Goal: Transaction & Acquisition: Purchase product/service

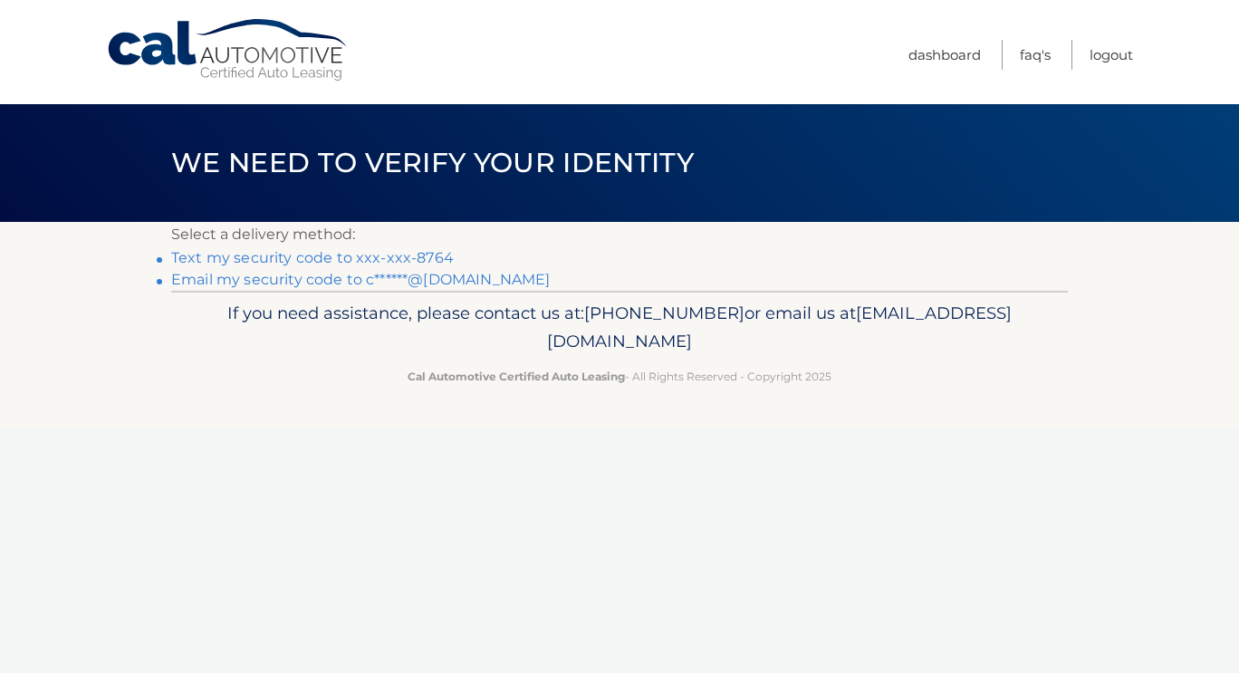
click at [347, 258] on link "Text my security code to xxx-xxx-8764" at bounding box center [312, 257] width 283 height 17
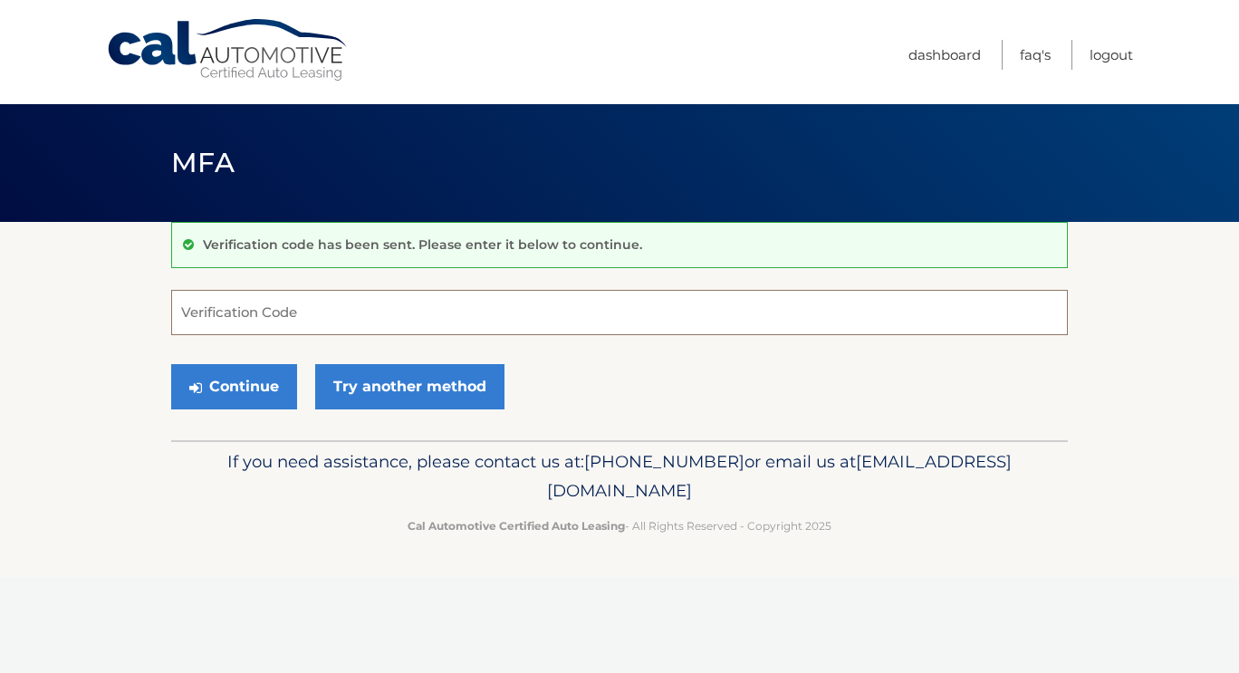
click at [326, 311] on input "Verification Code" at bounding box center [619, 312] width 897 height 45
type input "708225"
click at [235, 376] on button "Continue" at bounding box center [234, 386] width 126 height 45
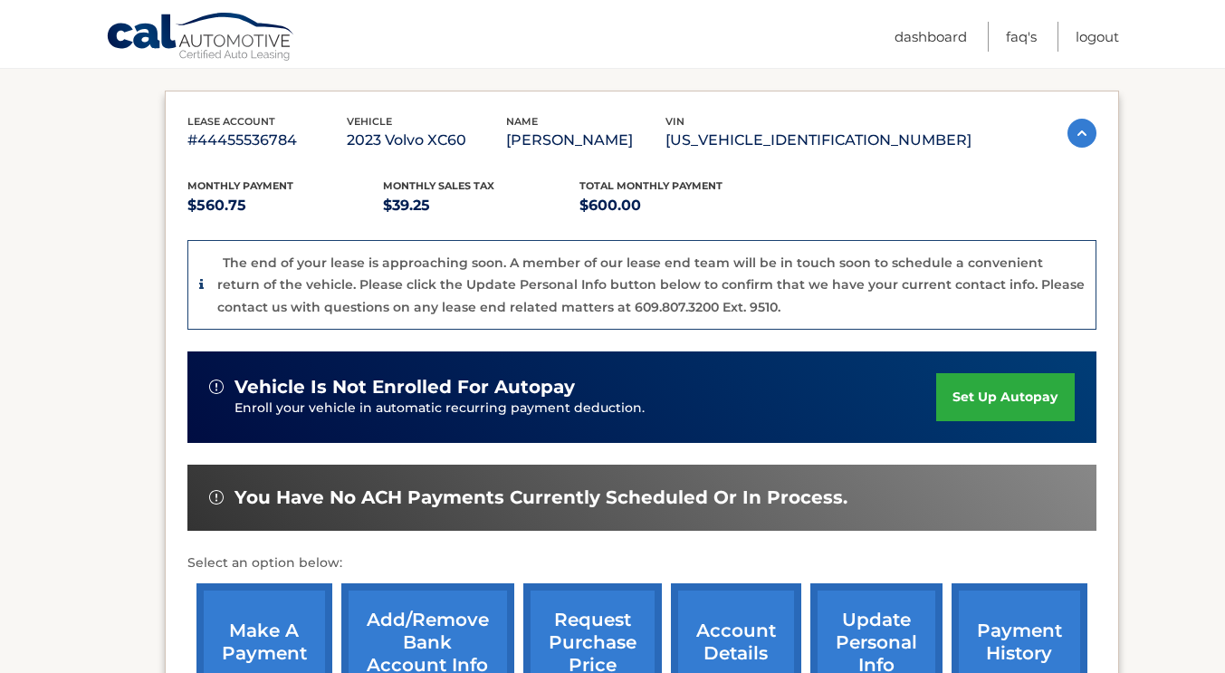
scroll to position [335, 0]
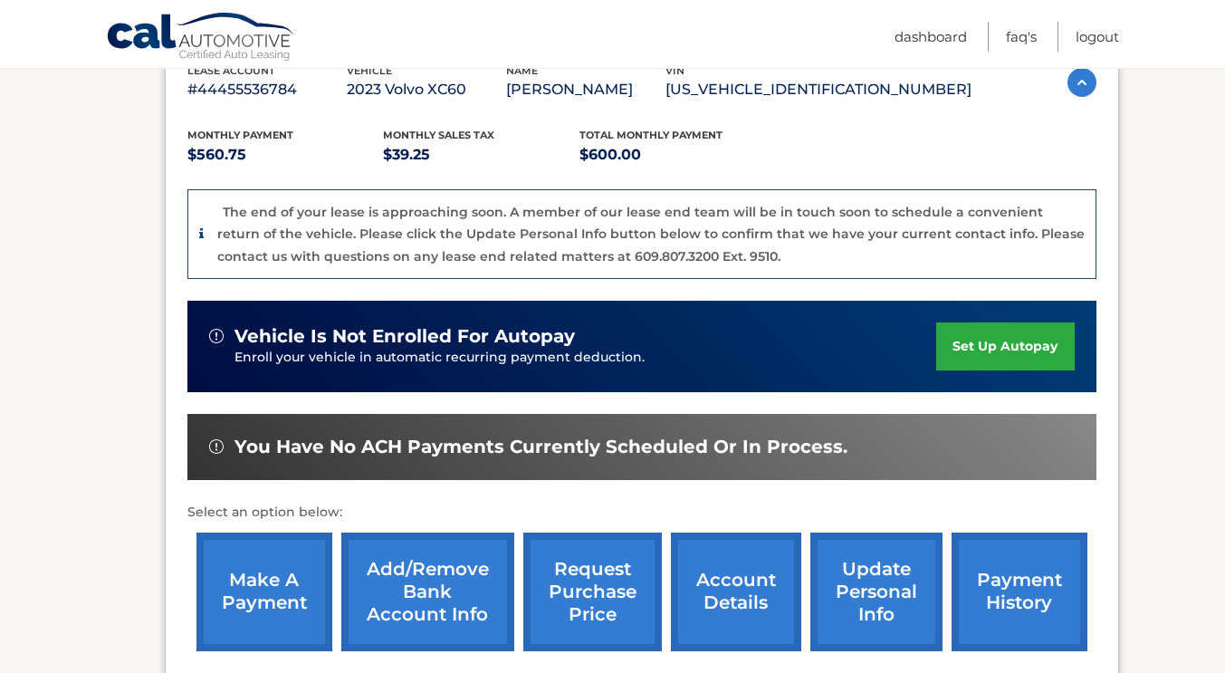
click at [272, 590] on link "make a payment" at bounding box center [265, 592] width 136 height 119
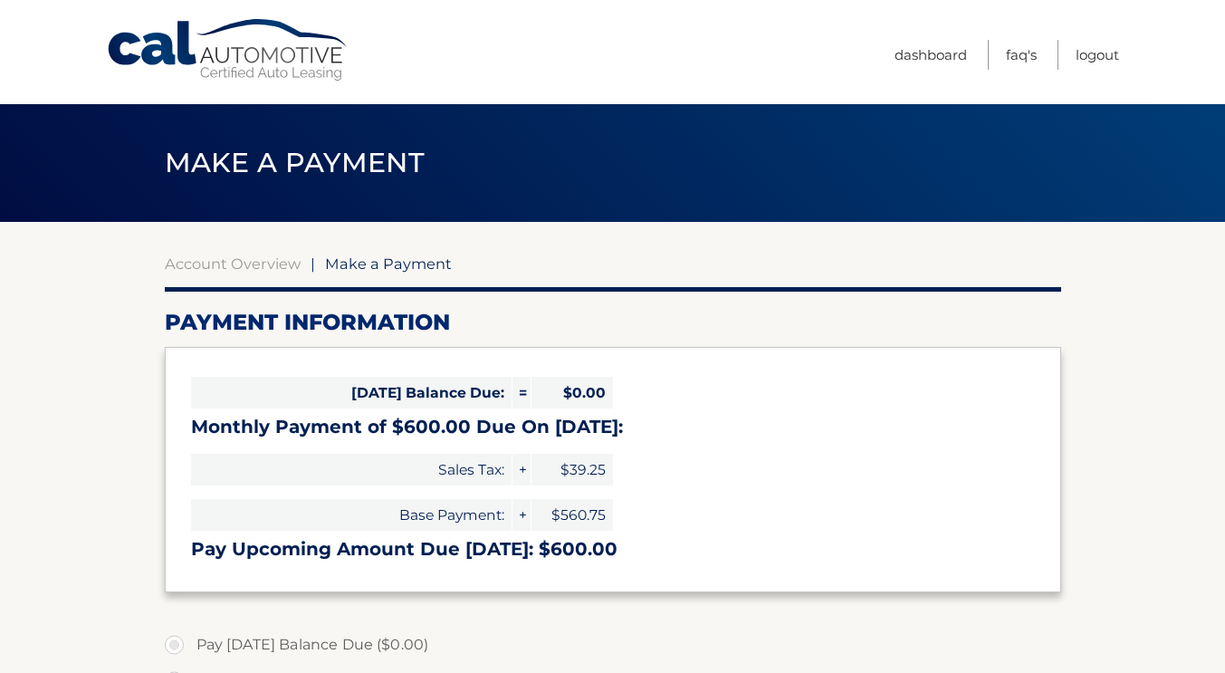
select select "ZmYyZDY0MTQtZTA1OC00YjRhLTk0ZmQtZjlkYThmZTFhNzBl"
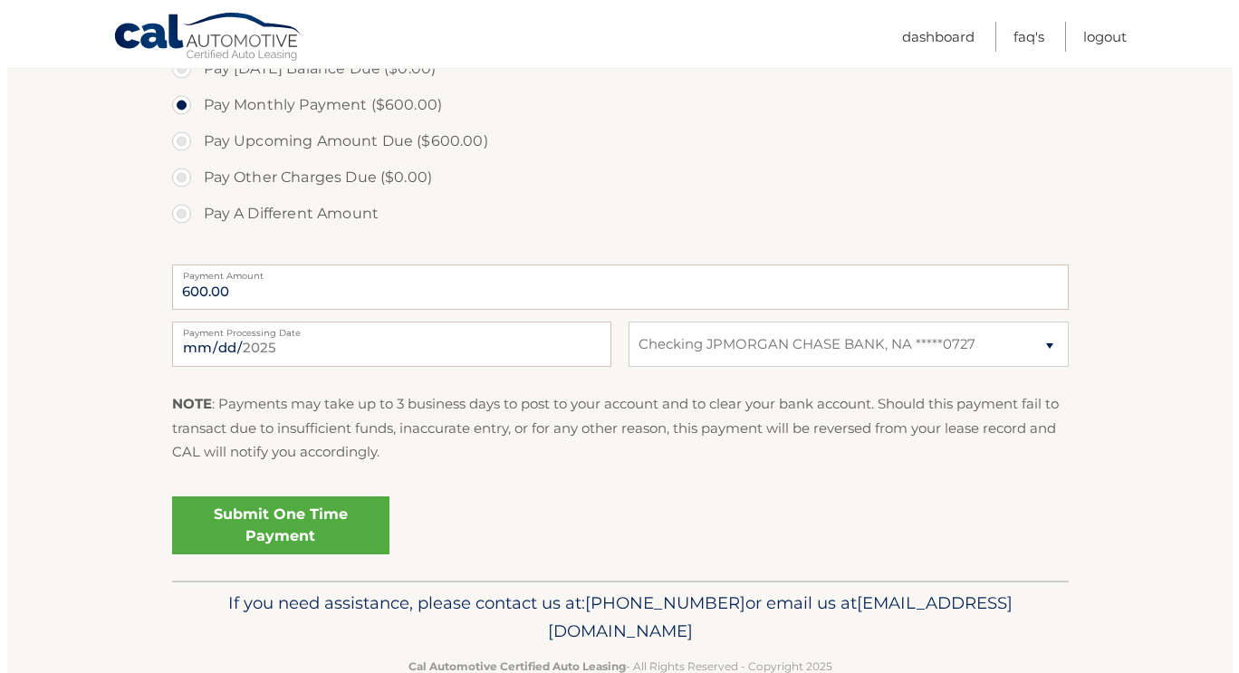
scroll to position [577, 0]
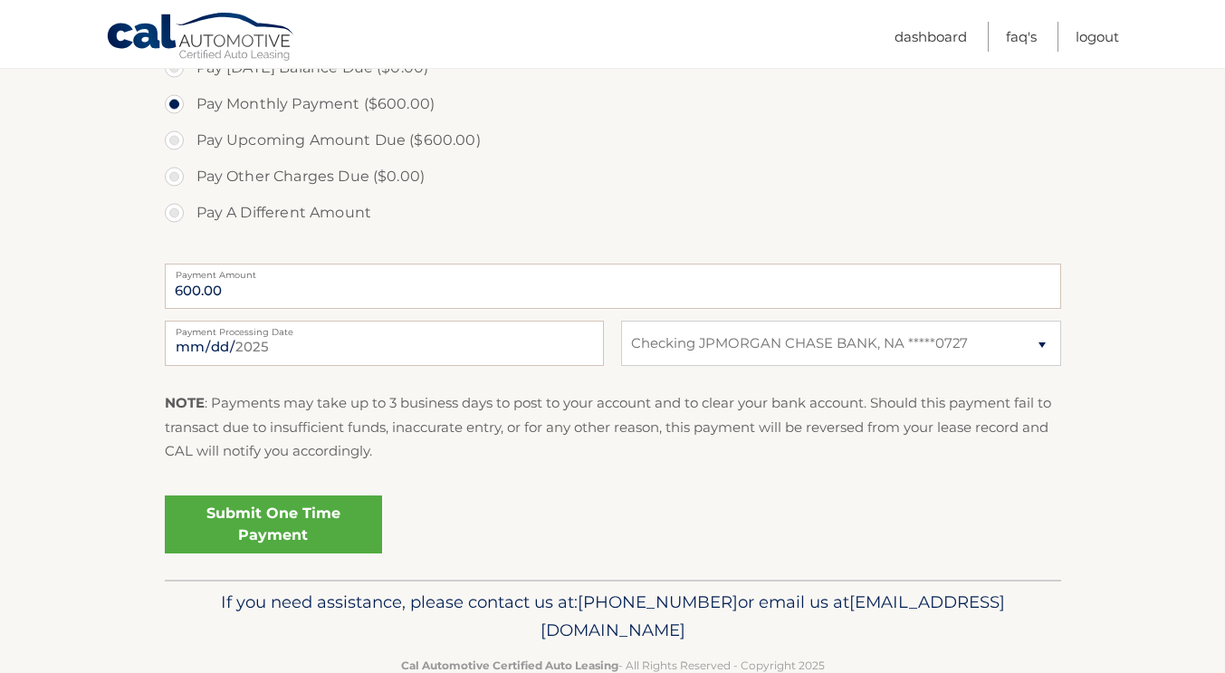
click at [284, 536] on link "Submit One Time Payment" at bounding box center [273, 524] width 217 height 58
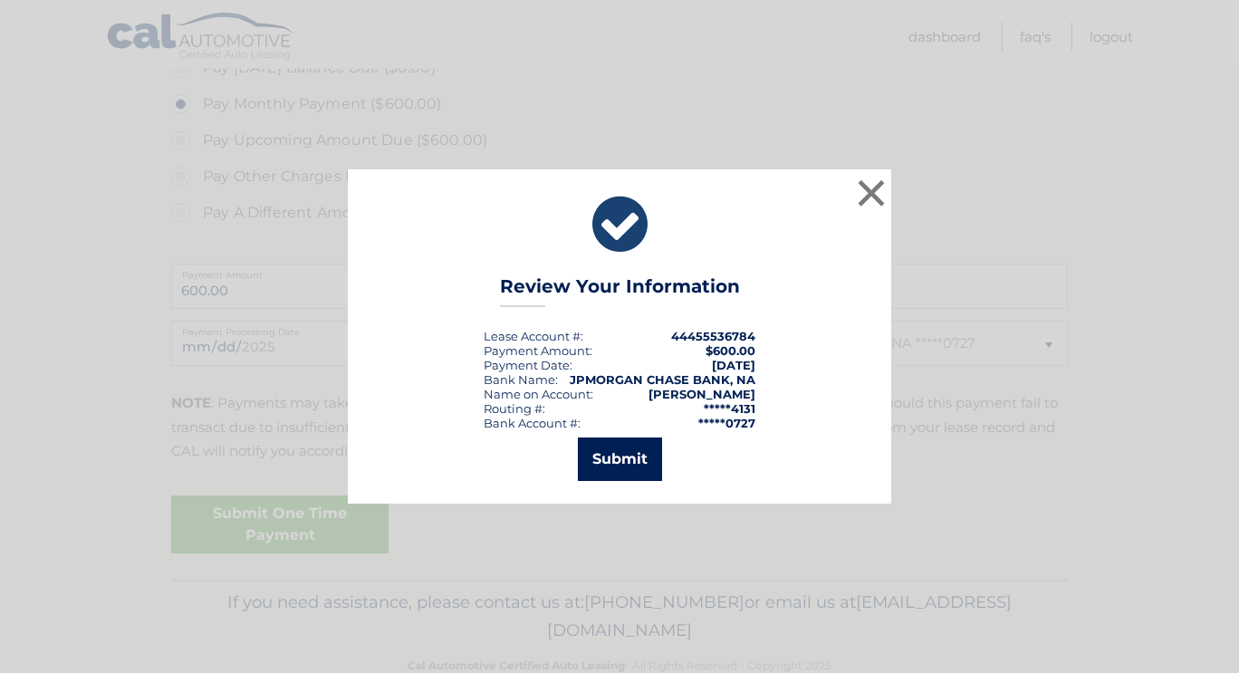
click at [617, 458] on button "Submit" at bounding box center [620, 458] width 84 height 43
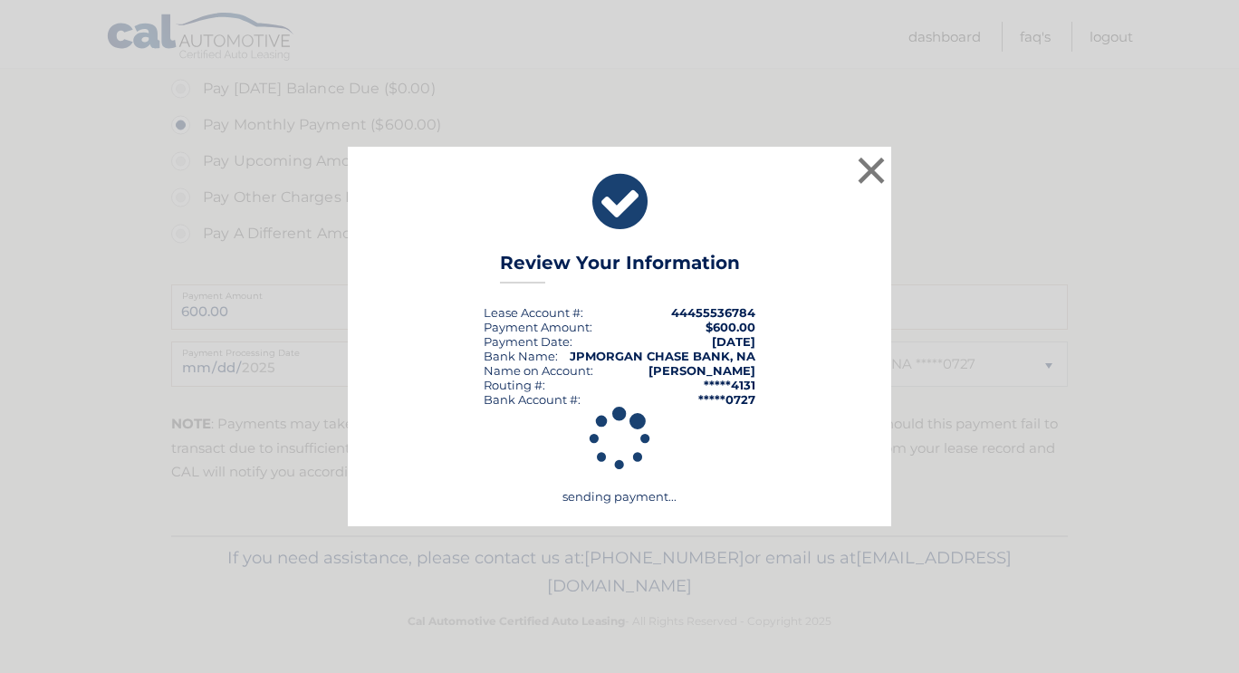
scroll to position [556, 0]
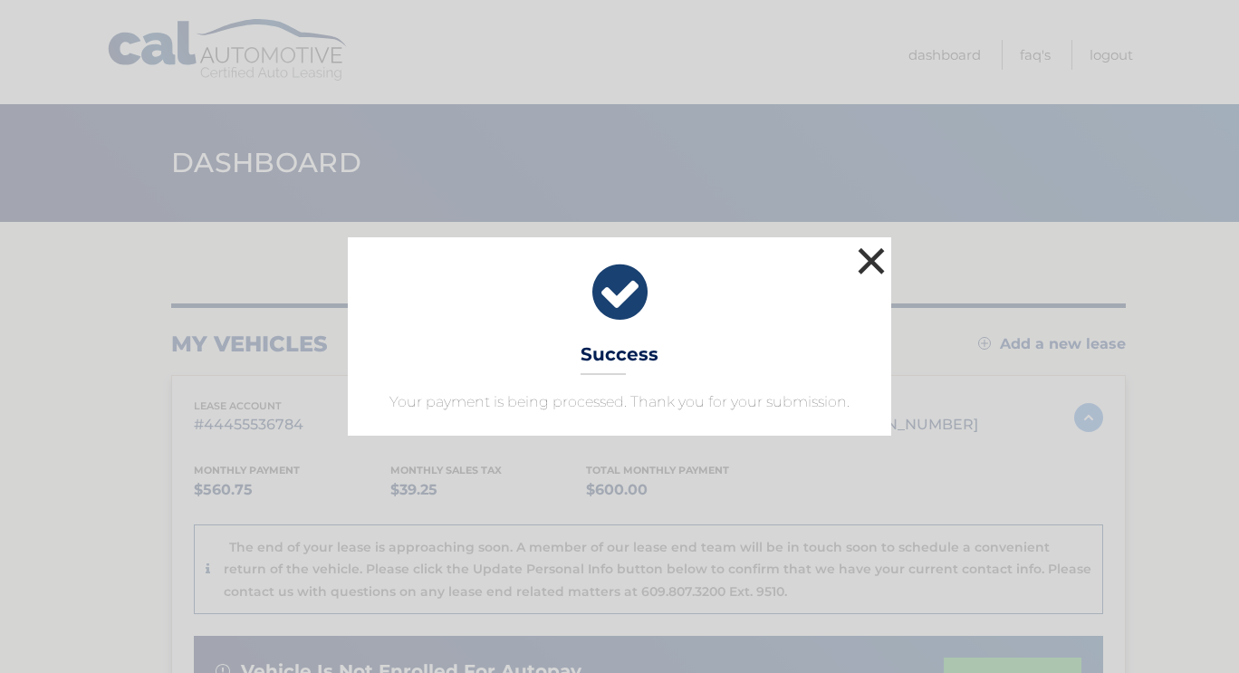
click at [872, 264] on button "×" at bounding box center [871, 261] width 36 height 36
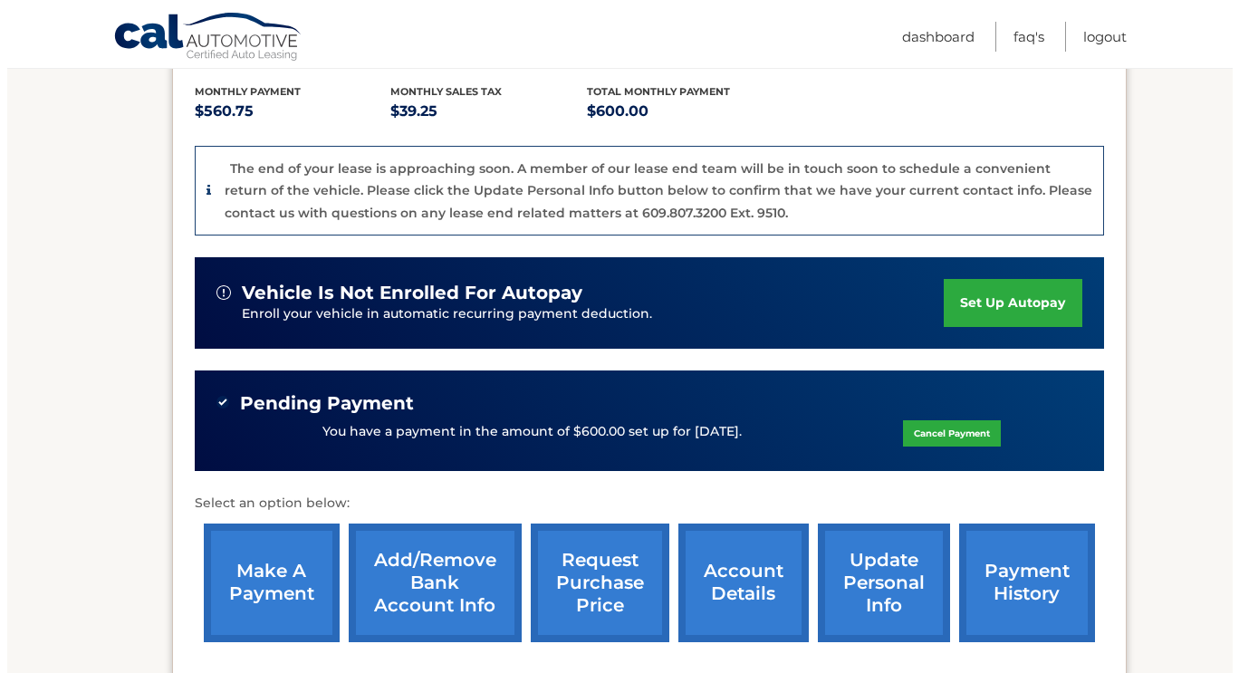
scroll to position [451, 0]
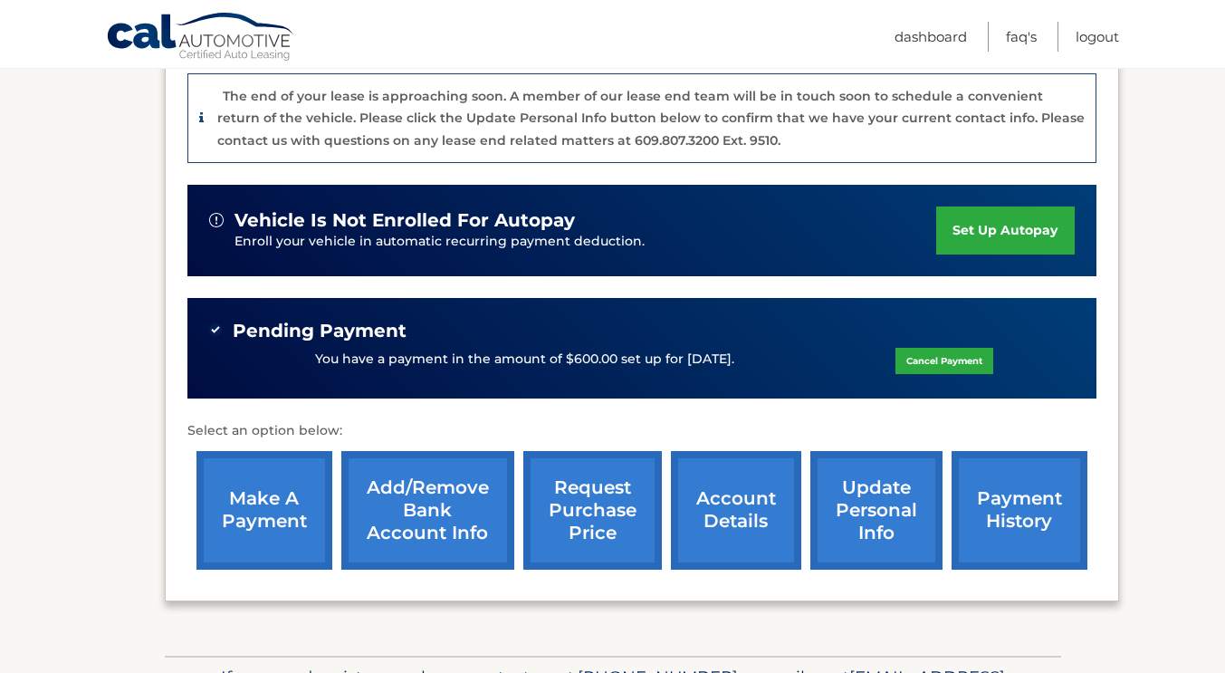
click at [602, 480] on link "request purchase price" at bounding box center [592, 510] width 139 height 119
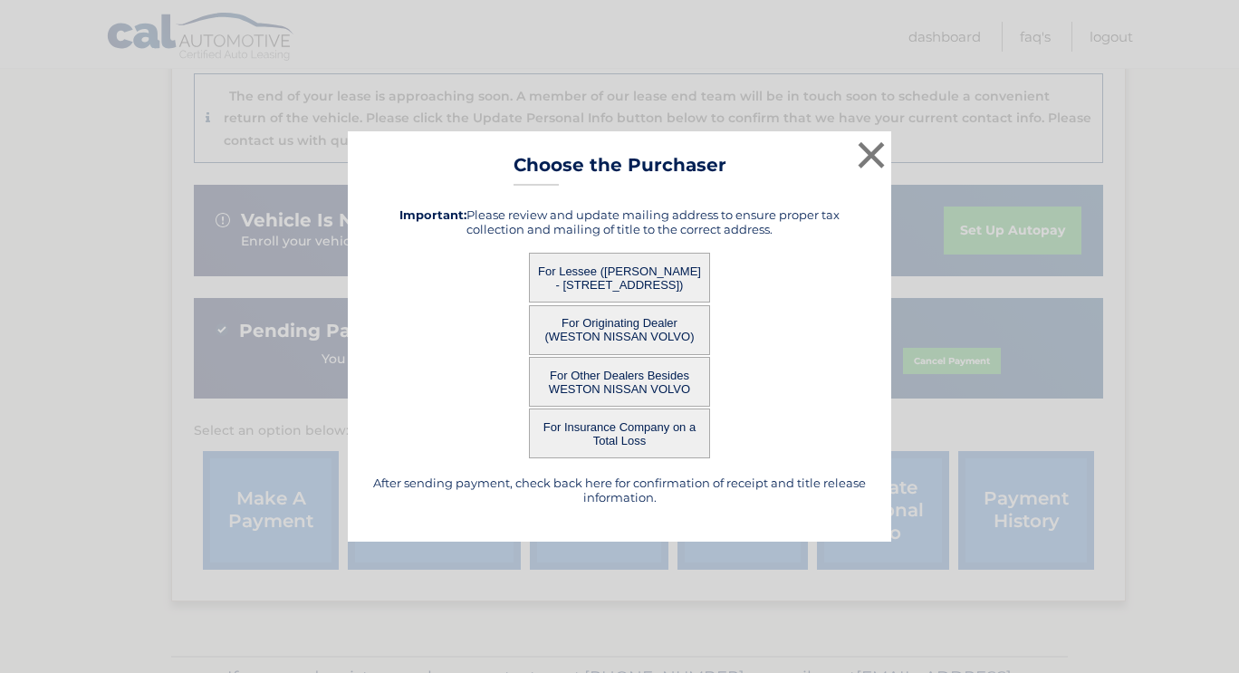
click at [616, 262] on button "For Lessee (ROBIN ROMERO - 12720 DUSTY TRAIL DR, , SARASOTA, FL 34238)" at bounding box center [619, 278] width 181 height 50
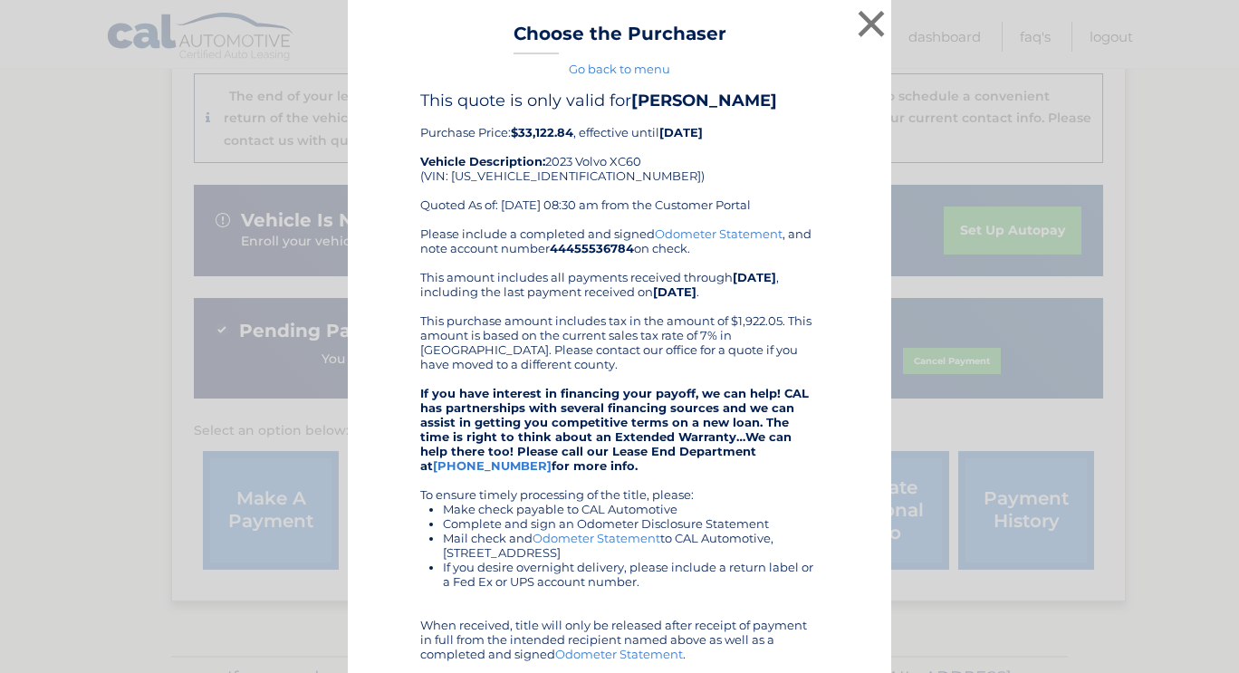
click at [628, 278] on div "Please include a completed and signed Odometer Statement , and note account num…" at bounding box center [619, 479] width 398 height 507
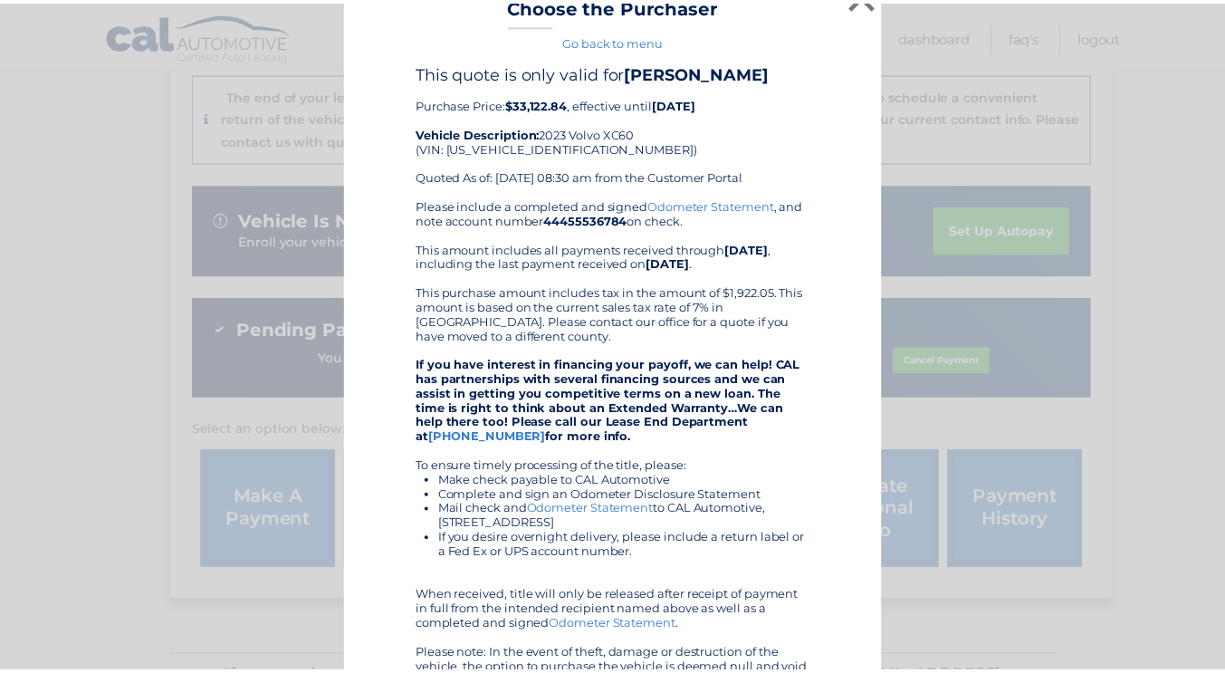
scroll to position [0, 0]
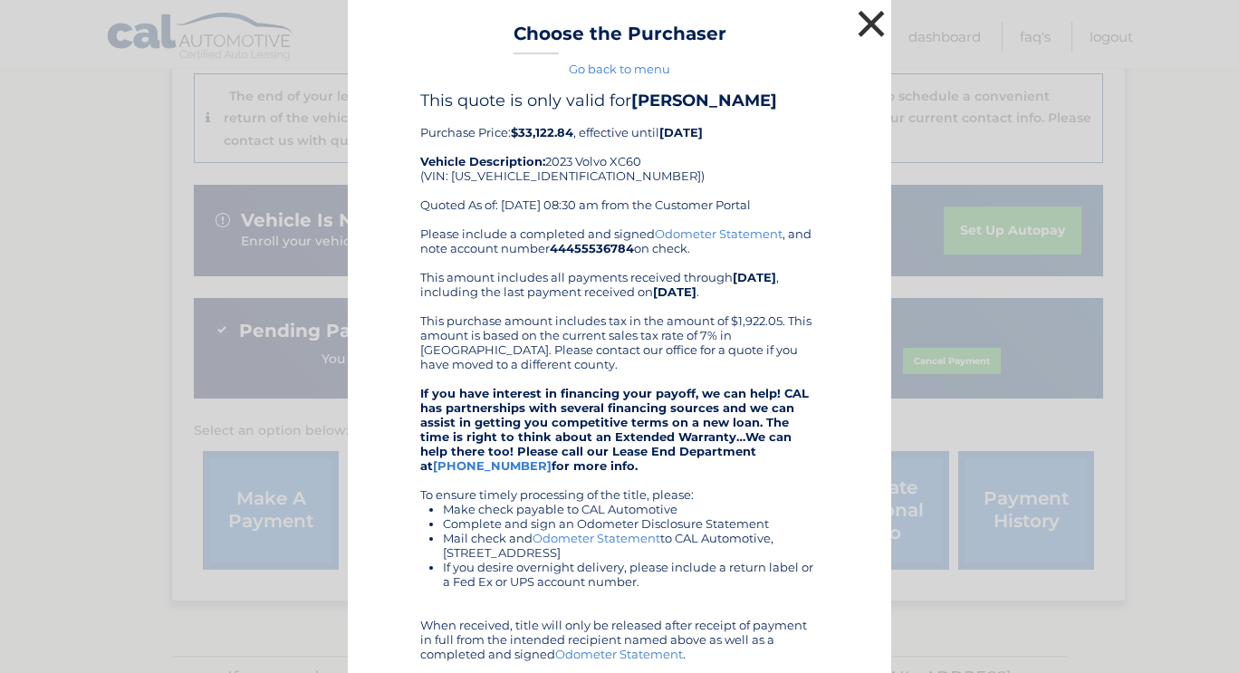
click at [859, 24] on button "×" at bounding box center [871, 23] width 36 height 36
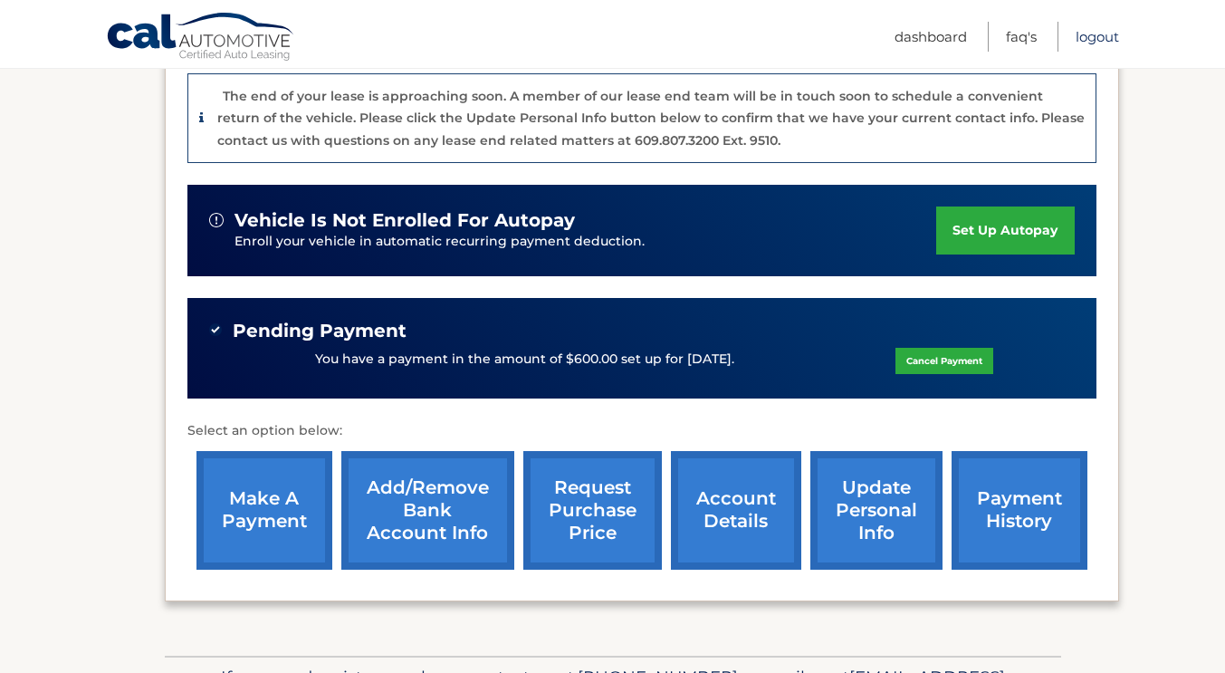
click at [1090, 30] on link "Logout" at bounding box center [1097, 37] width 43 height 30
